Goal: Information Seeking & Learning: Learn about a topic

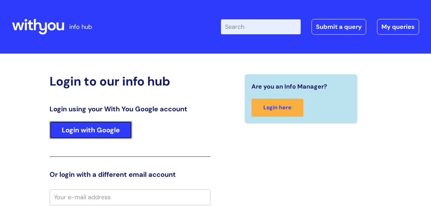
click at [117, 126] on link "Login with Google" at bounding box center [91, 130] width 82 height 18
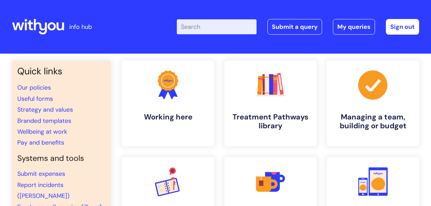
click at [218, 29] on input "Enter your search term here..." at bounding box center [217, 26] width 80 height 15
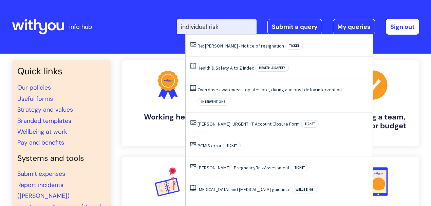
type input "individual risk"
click button "Search" at bounding box center [0, 0] width 0 height 0
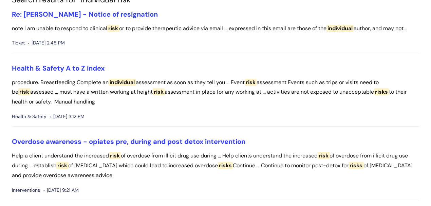
scroll to position [68, 0]
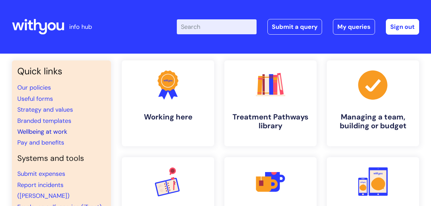
click at [59, 132] on link "Wellbeing at work" at bounding box center [42, 131] width 50 height 8
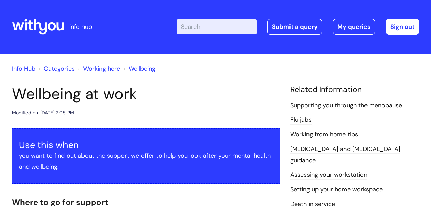
scroll to position [22, 0]
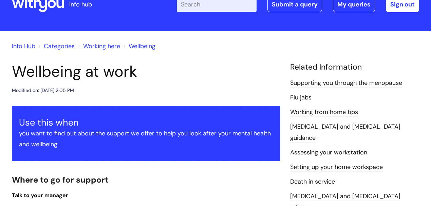
click at [312, 163] on link "Setting up your home workspace" at bounding box center [336, 167] width 93 height 9
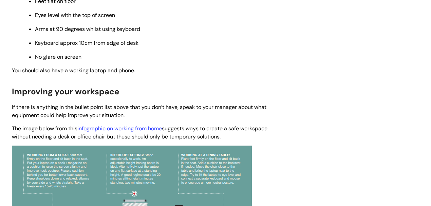
scroll to position [452, 0]
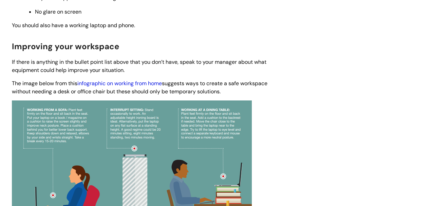
click at [160, 84] on link "infographic on working from home" at bounding box center [119, 83] width 84 height 7
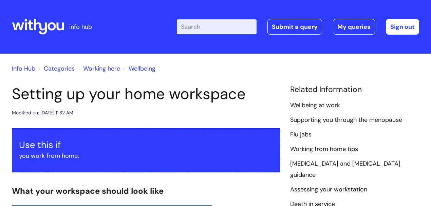
scroll to position [452, 0]
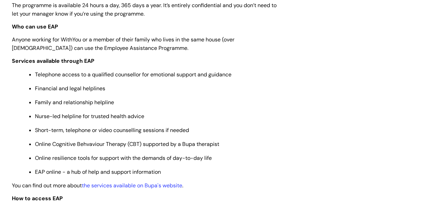
scroll to position [90, 0]
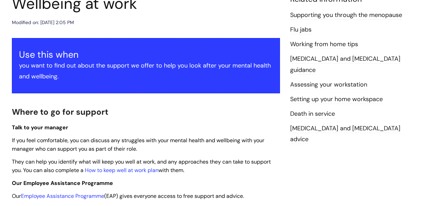
click at [357, 95] on link "Setting up your home workspace" at bounding box center [336, 99] width 93 height 9
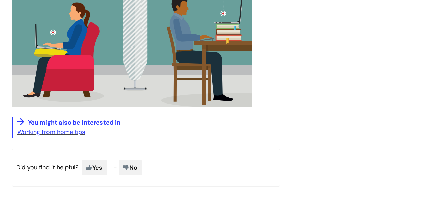
scroll to position [655, 0]
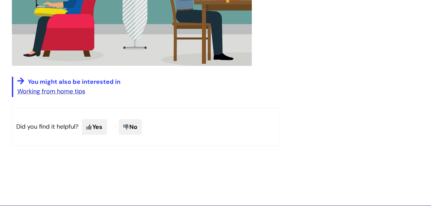
click at [80, 90] on link "Working from home tips" at bounding box center [51, 91] width 68 height 8
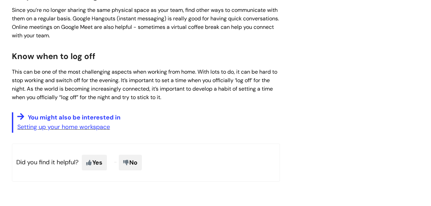
scroll to position [429, 0]
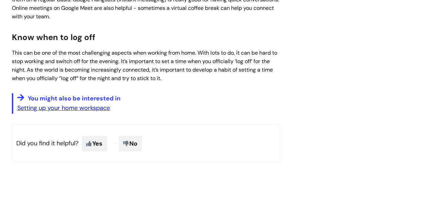
click at [89, 112] on link "Setting up your home workspace" at bounding box center [63, 108] width 93 height 8
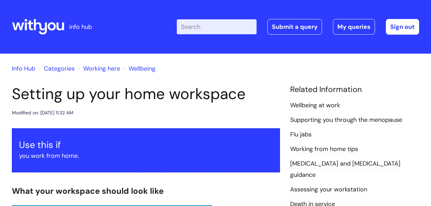
click at [196, 28] on input "Enter your search term here..." at bounding box center [217, 26] width 80 height 15
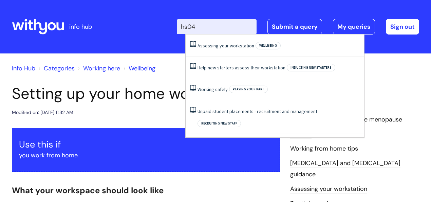
type input "hs04"
click button "Search" at bounding box center [0, 0] width 0 height 0
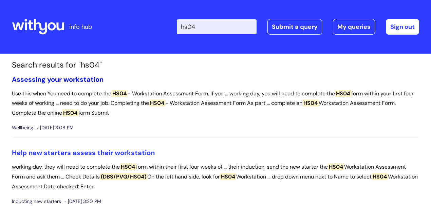
click at [84, 81] on link "Assessing your workstation" at bounding box center [58, 79] width 92 height 9
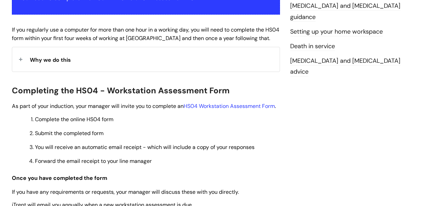
scroll to position [158, 0]
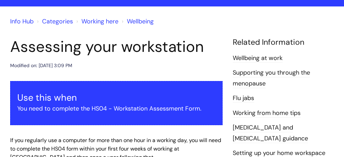
scroll to position [68, 0]
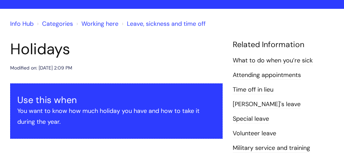
scroll to position [45, 0]
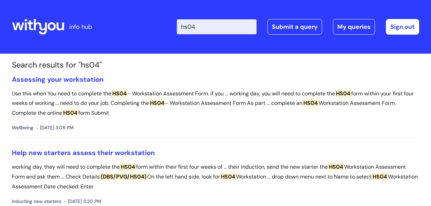
click at [204, 27] on input "hs04" at bounding box center [217, 26] width 80 height 15
type input "hemail"
click button "Search" at bounding box center [0, 0] width 0 height 0
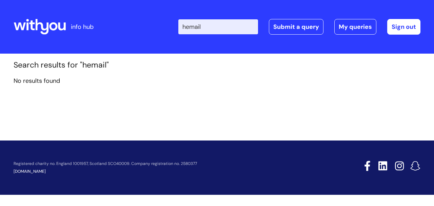
click at [195, 28] on input "hemail" at bounding box center [218, 26] width 80 height 15
type input "email"
click button "Search" at bounding box center [0, 0] width 0 height 0
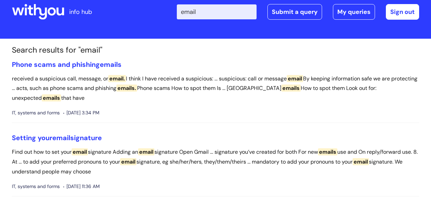
scroll to position [22, 0]
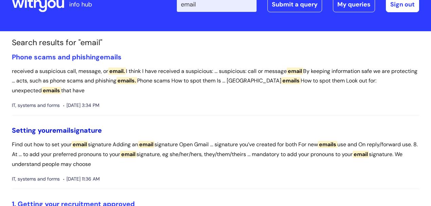
click at [84, 130] on link "Setting your email signature" at bounding box center [57, 130] width 90 height 9
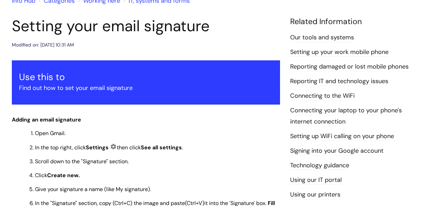
scroll to position [90, 0]
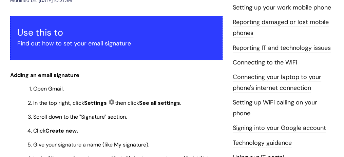
scroll to position [68, 0]
